Goal: Information Seeking & Learning: Learn about a topic

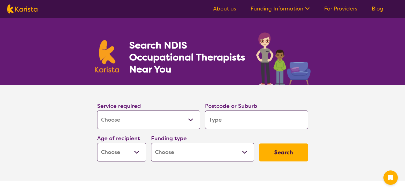
select select "[MEDICAL_DATA]"
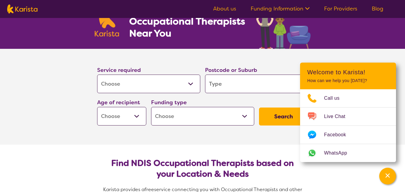
scroll to position [48, 0]
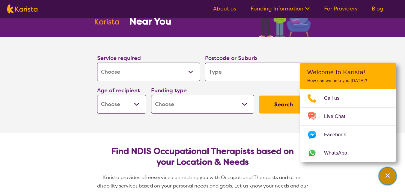
click at [389, 174] on icon "Channel Menu" at bounding box center [387, 175] width 4 height 4
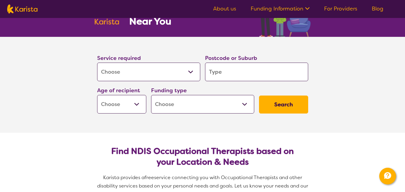
click at [229, 75] on input "search" at bounding box center [256, 72] width 103 height 19
type input "3"
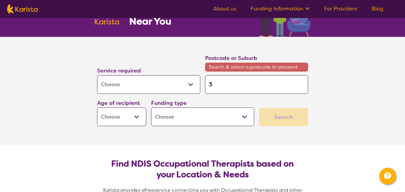
type input "33"
type input "333"
type input "3337"
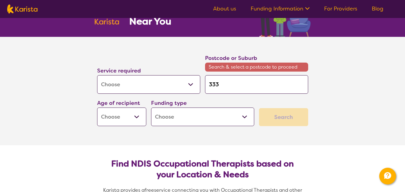
type input "3337"
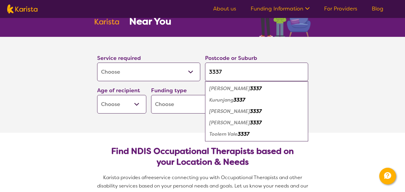
type input "3337"
click at [230, 99] on em "Kurunjang" at bounding box center [221, 100] width 24 height 6
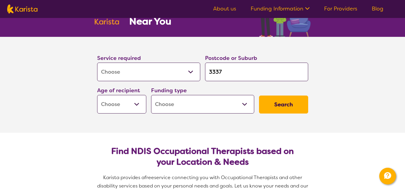
click at [139, 106] on select "Early Childhood - 0 to 9 Child - 10 to 11 Adolescent - 12 to 17 Adult - 18 to 6…" at bounding box center [121, 104] width 49 height 19
select select "AD"
click at [97, 95] on select "Early Childhood - 0 to 9 Child - 10 to 11 Adolescent - 12 to 17 Adult - 18 to 6…" at bounding box center [121, 104] width 49 height 19
select select "AD"
click at [190, 101] on select "Home Care Package (HCP) National Disability Insurance Scheme (NDIS) I don't know" at bounding box center [202, 104] width 103 height 19
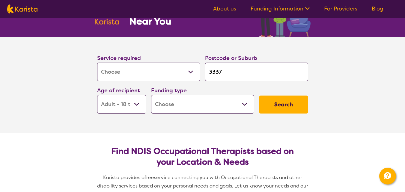
select select "NDIS"
click at [151, 95] on select "Home Care Package (HCP) National Disability Insurance Scheme (NDIS) I don't know" at bounding box center [202, 104] width 103 height 19
select select "NDIS"
click at [161, 70] on select "Allied Health Assistant Assessment (ADHD or Autism) Behaviour support Counselli…" at bounding box center [148, 72] width 103 height 19
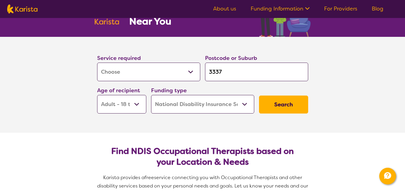
click at [281, 99] on button "Search" at bounding box center [283, 105] width 49 height 18
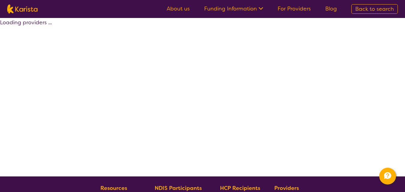
select select "by_score"
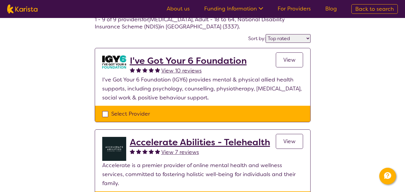
scroll to position [36, 0]
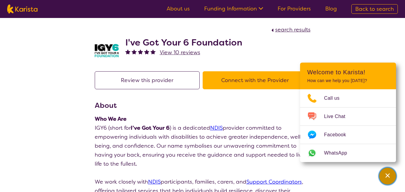
click at [387, 172] on div "Channel Menu" at bounding box center [387, 176] width 12 height 13
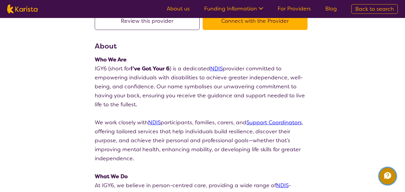
scroll to position [144, 0]
